Goal: Task Accomplishment & Management: Manage account settings

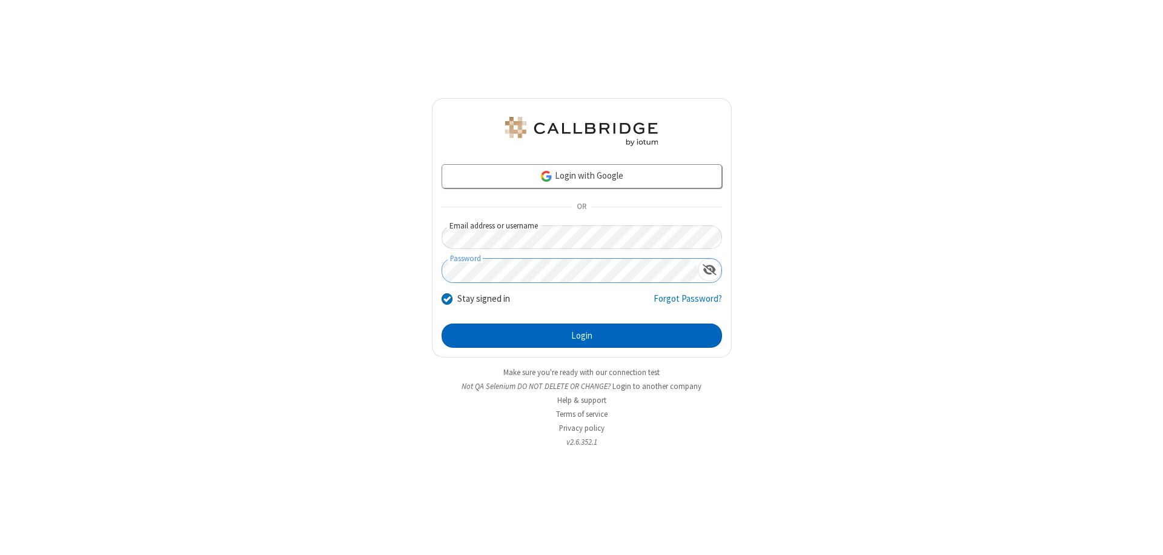
click at [582, 336] on button "Login" at bounding box center [582, 336] width 281 height 24
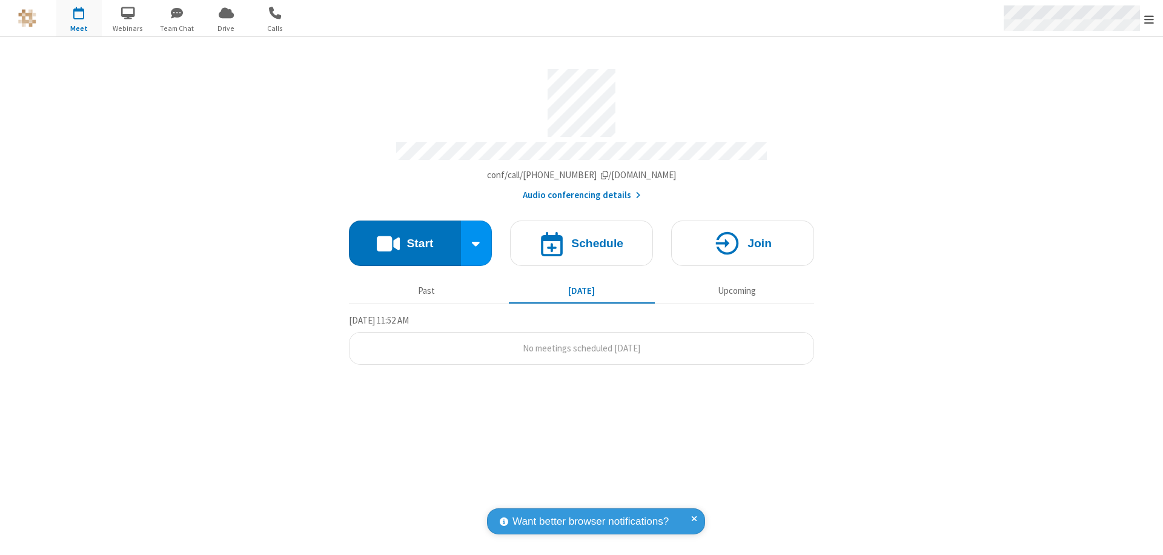
click at [1149, 19] on span "Open menu" at bounding box center [1150, 19] width 10 height 12
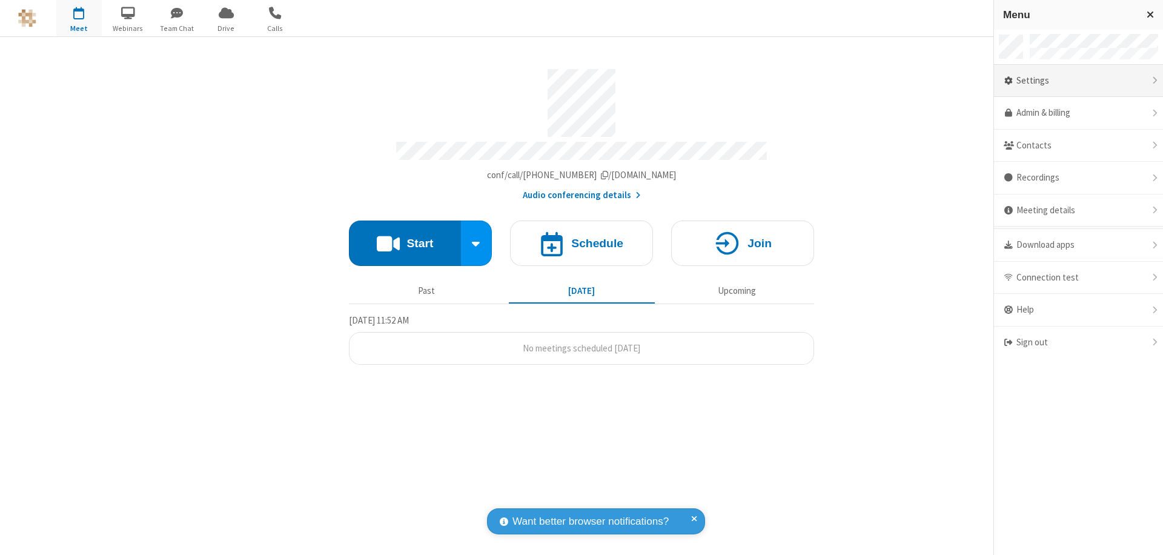
click at [1079, 81] on div "Settings" at bounding box center [1078, 81] width 169 height 33
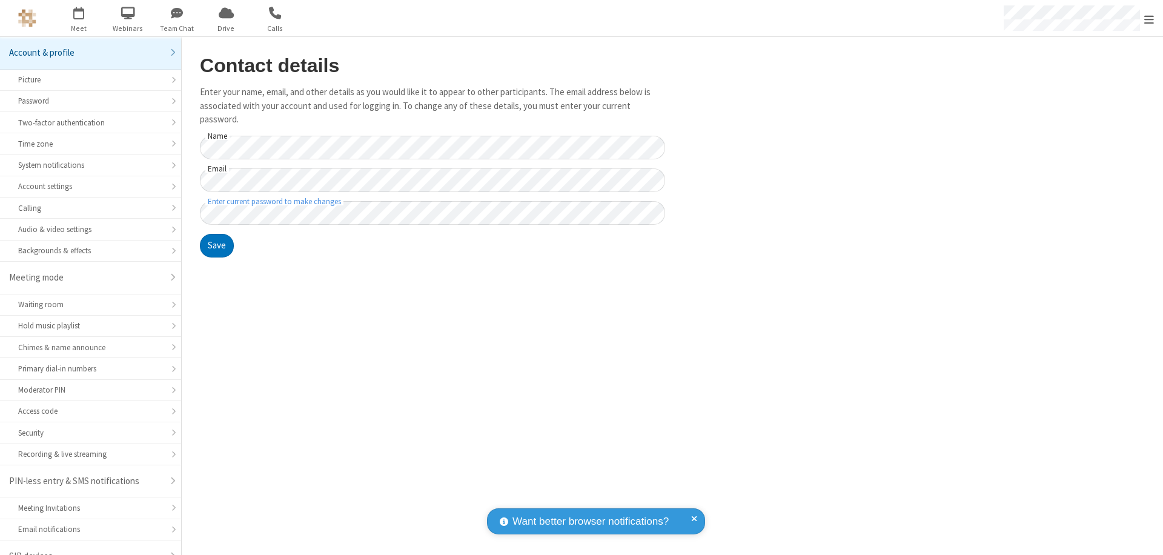
scroll to position [17, 0]
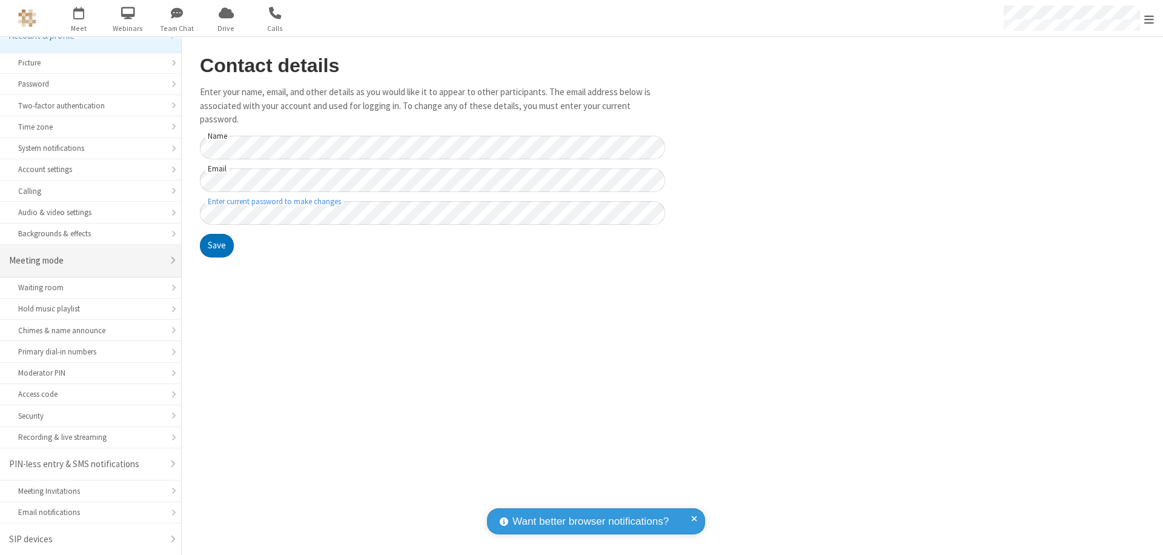
click at [86, 261] on div "Meeting mode" at bounding box center [86, 261] width 154 height 14
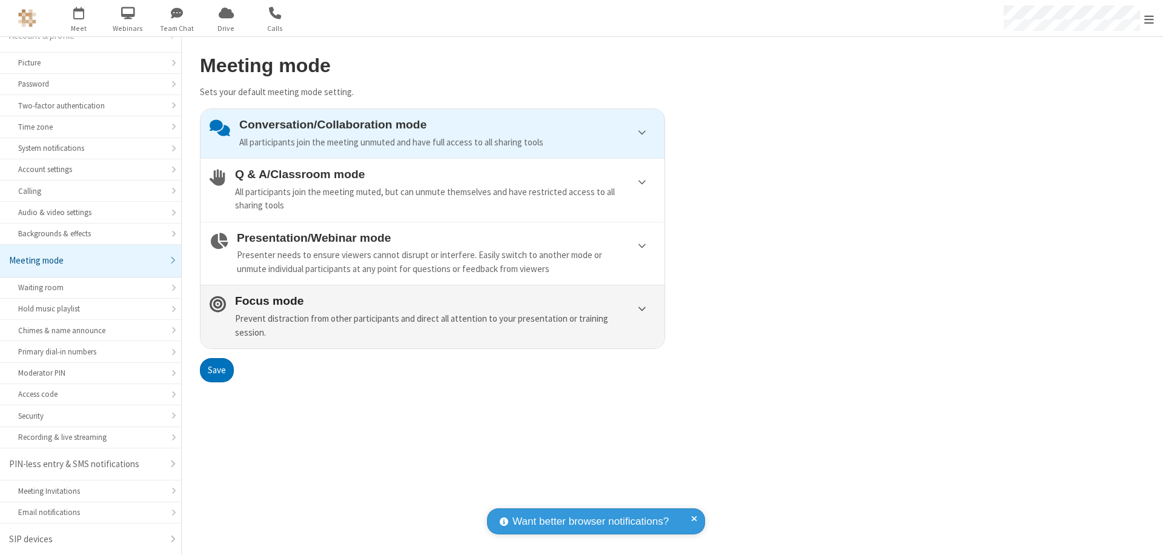
click at [433, 316] on div "Prevent distraction from other participants and direct all attention to your pr…" at bounding box center [445, 325] width 421 height 27
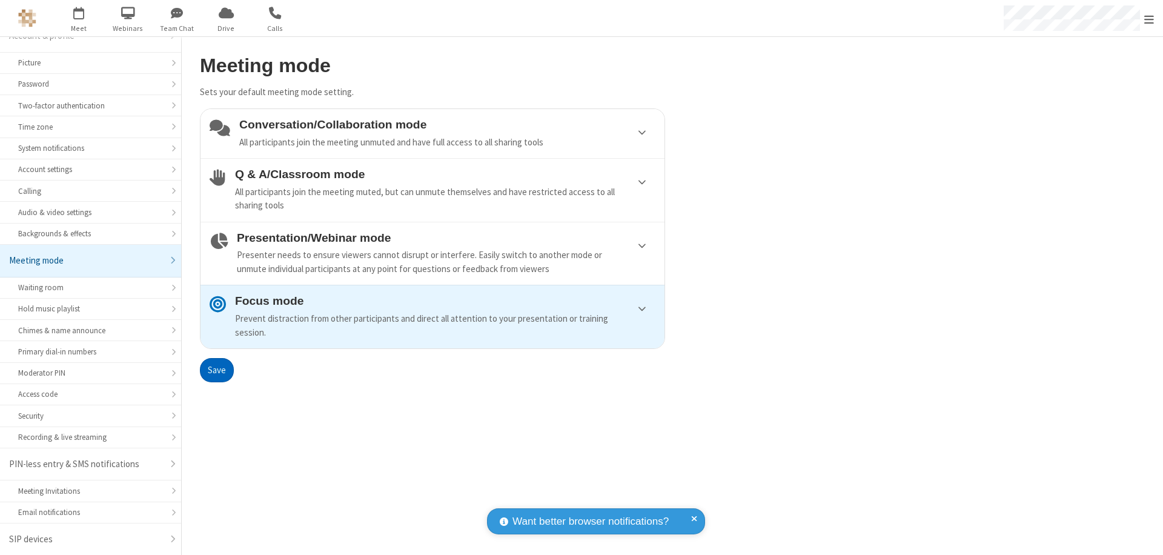
click at [216, 370] on button "Save" at bounding box center [217, 370] width 34 height 24
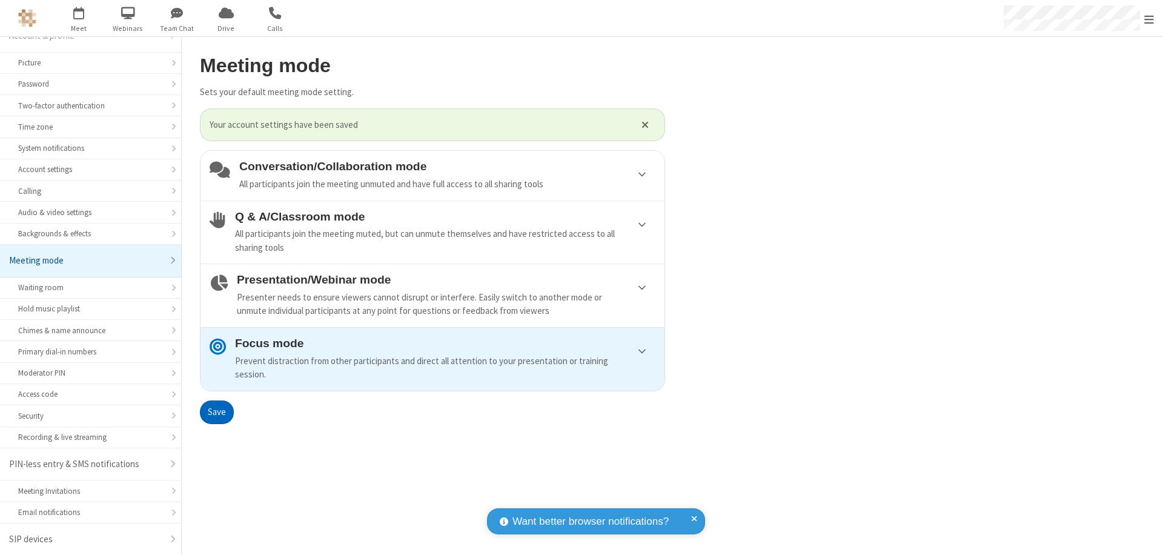
click at [1149, 18] on span "Open menu" at bounding box center [1150, 19] width 10 height 12
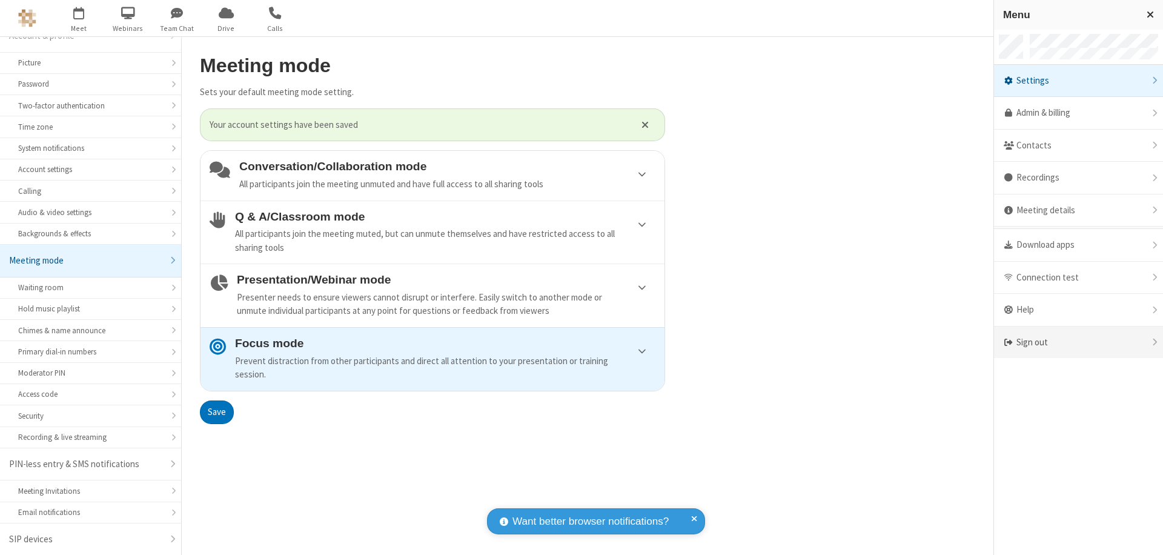
click at [1079, 342] on div "Sign out" at bounding box center [1078, 343] width 169 height 32
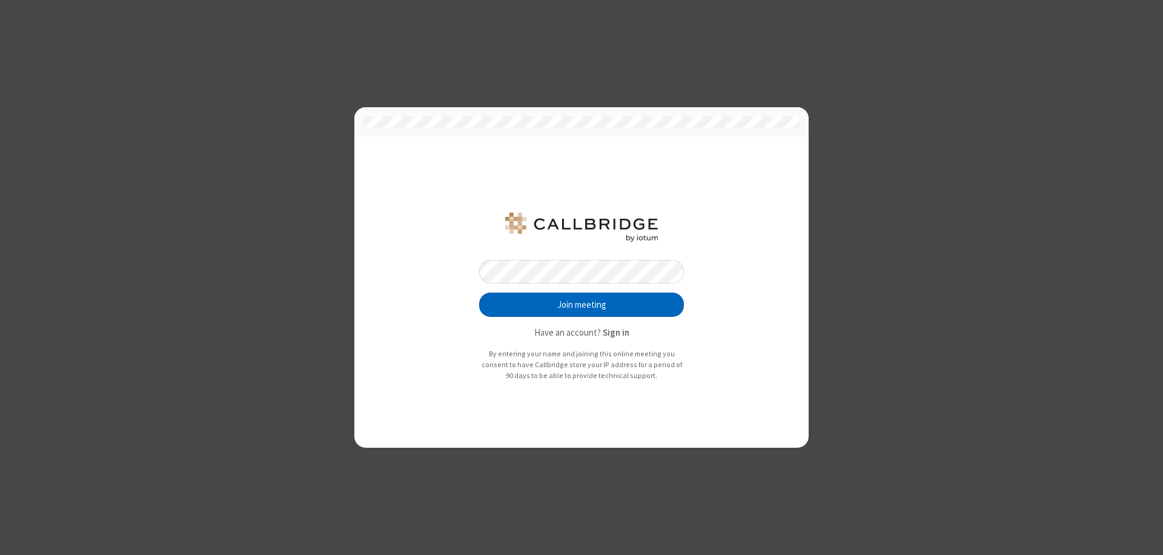
click at [582, 305] on button "Join meeting" at bounding box center [581, 305] width 205 height 24
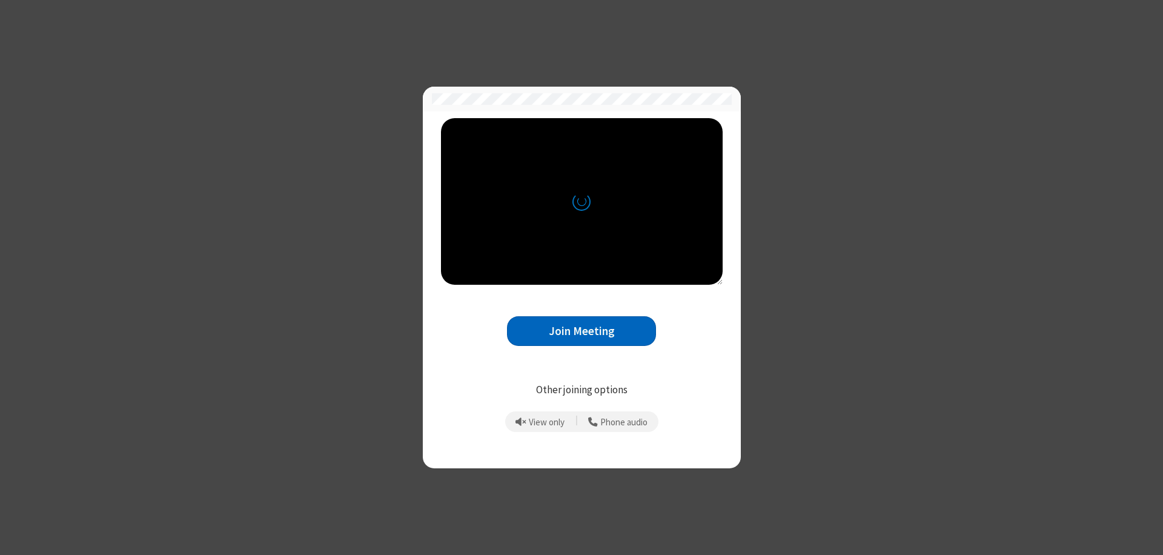
click at [582, 331] on button "Join Meeting" at bounding box center [581, 331] width 149 height 30
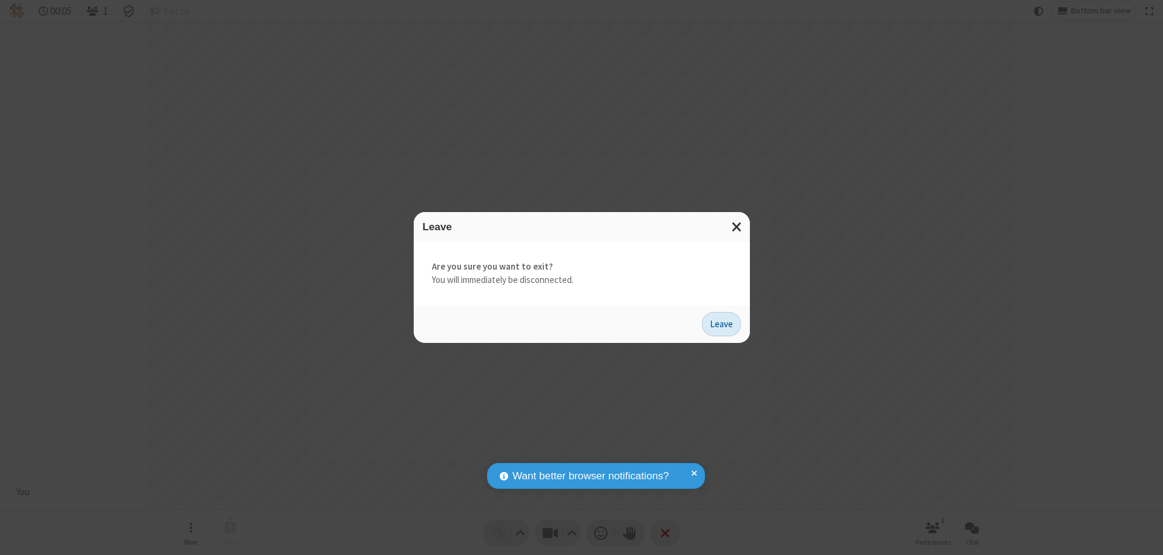
click at [722, 324] on button "Leave" at bounding box center [721, 324] width 39 height 24
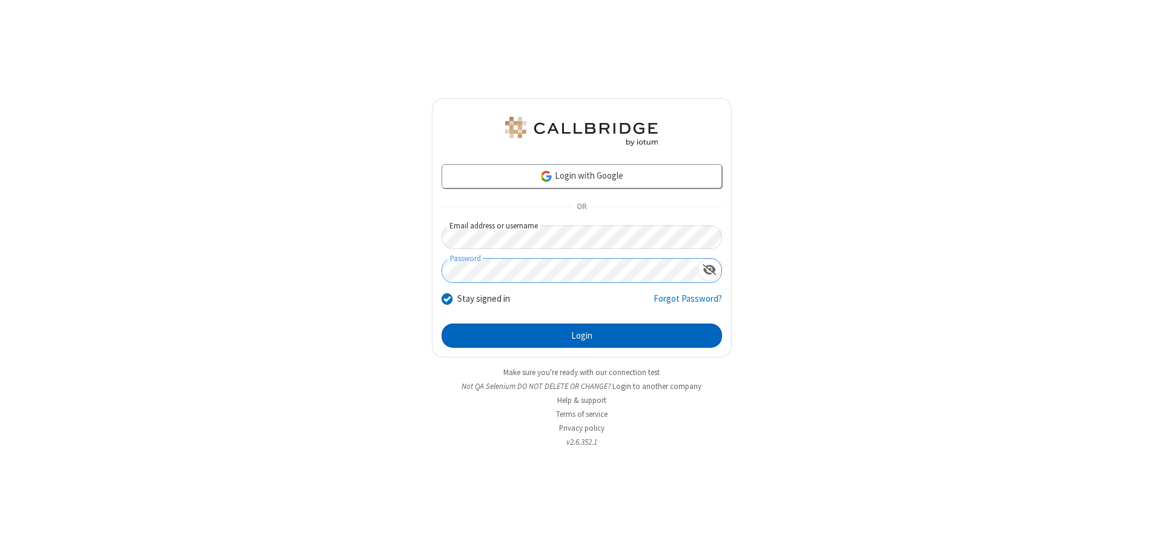
click at [582, 336] on button "Login" at bounding box center [582, 336] width 281 height 24
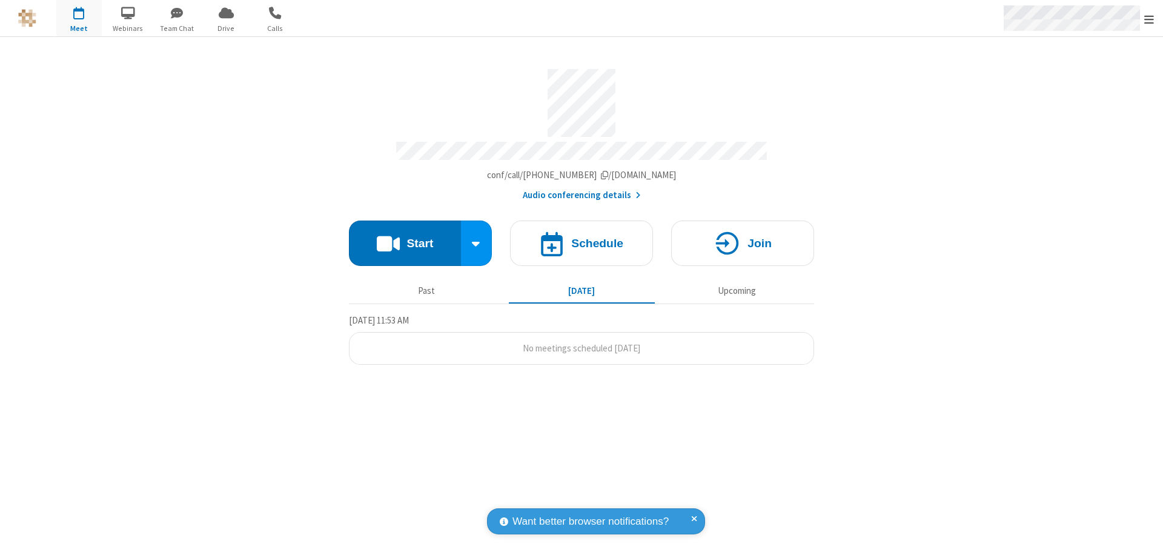
click at [1149, 19] on span "Open menu" at bounding box center [1150, 19] width 10 height 12
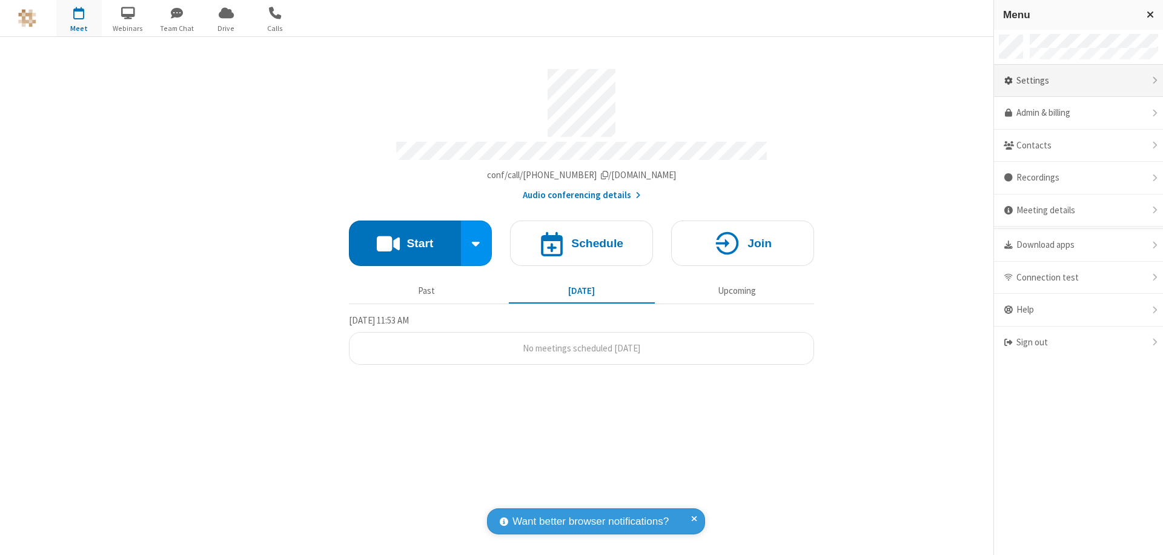
click at [1079, 81] on div "Settings" at bounding box center [1078, 81] width 169 height 33
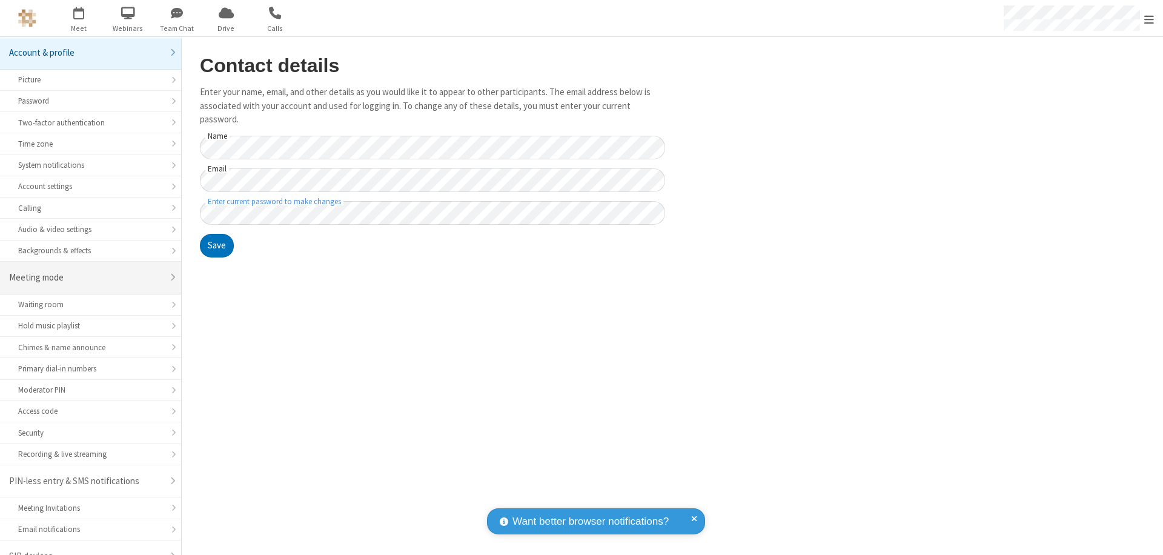
click at [86, 271] on div "Meeting mode" at bounding box center [86, 278] width 154 height 14
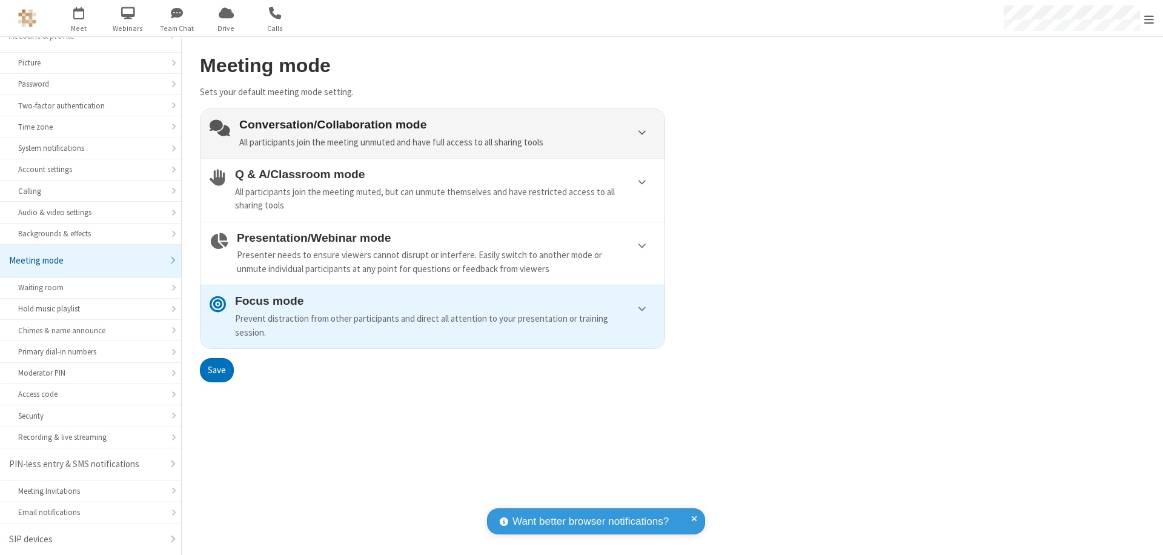
click at [433, 133] on div "Conversation/Collaboration mode All participants join the meeting unmuted and h…" at bounding box center [447, 133] width 416 height 31
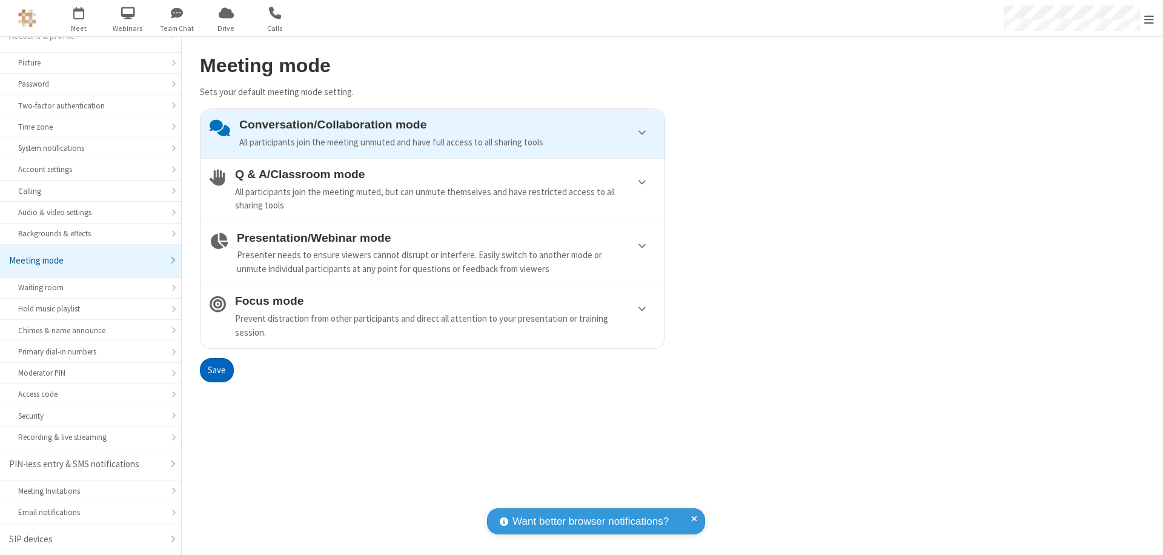
click at [216, 370] on button "Save" at bounding box center [217, 370] width 34 height 24
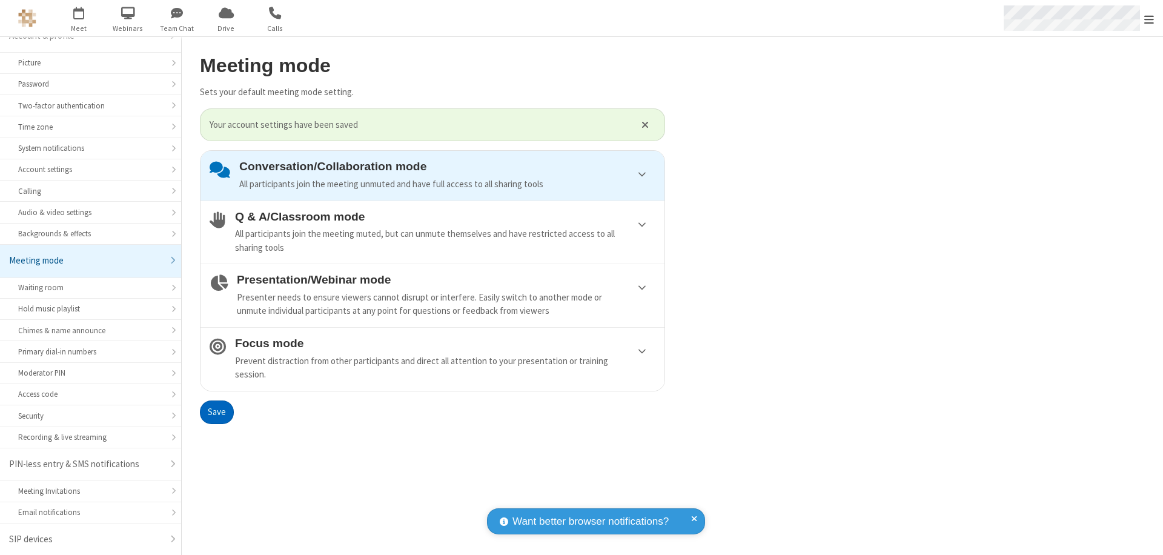
click at [1149, 18] on span "Open menu" at bounding box center [1150, 19] width 10 height 12
